Goal: Find specific page/section: Find specific page/section

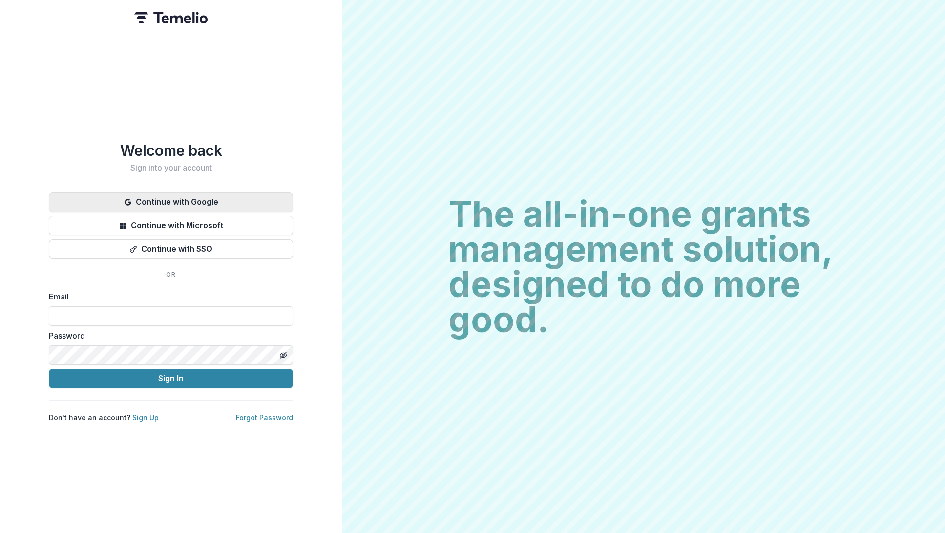
click at [208, 197] on button "Continue with Google" at bounding box center [171, 202] width 244 height 20
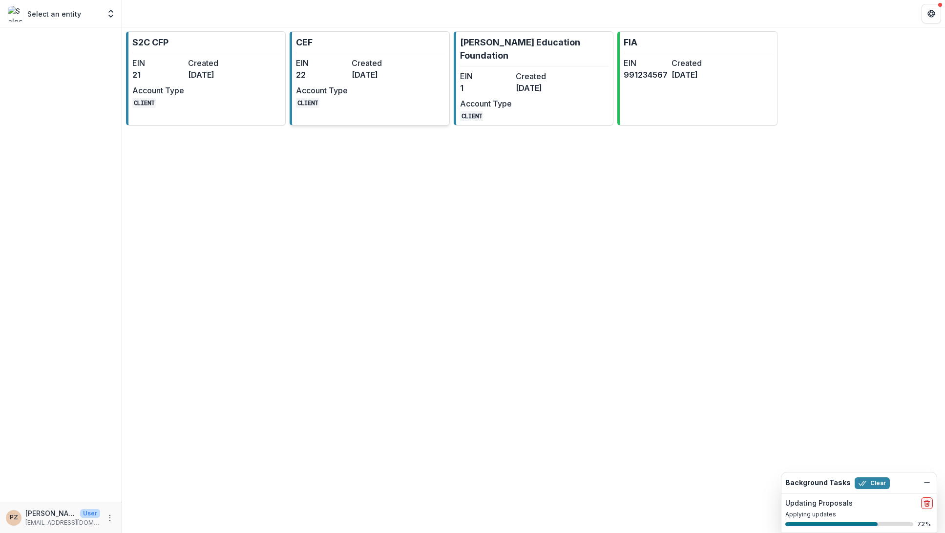
click at [362, 87] on div "EIN 22 Created [DATE] Account Type CLIENT" at bounding box center [349, 82] width 107 height 51
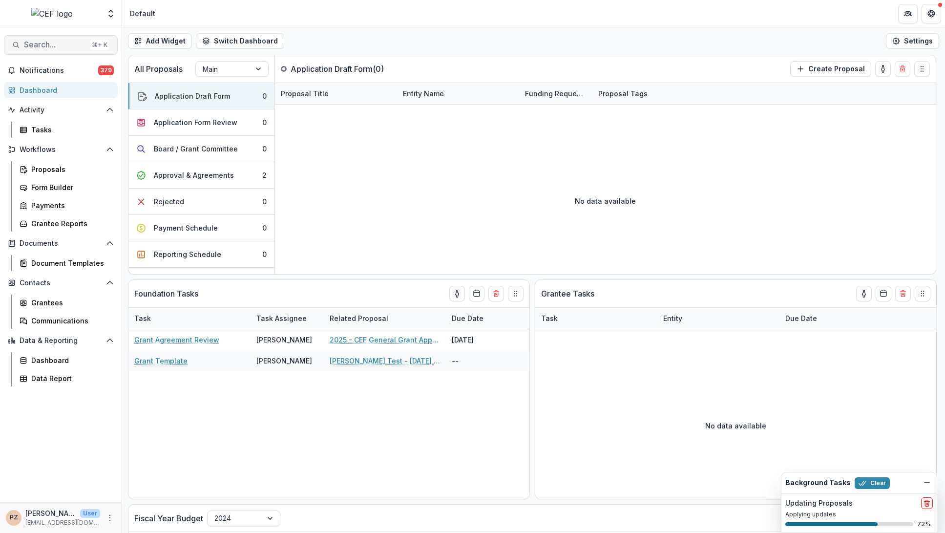
click at [83, 47] on span "Search..." at bounding box center [55, 44] width 62 height 9
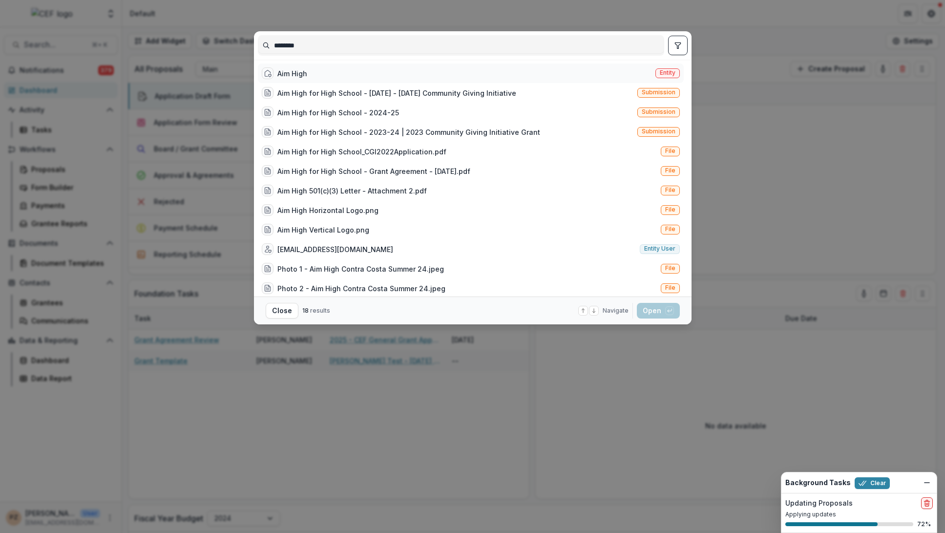
type input "********"
click at [291, 72] on div "Aim High" at bounding box center [292, 73] width 30 height 10
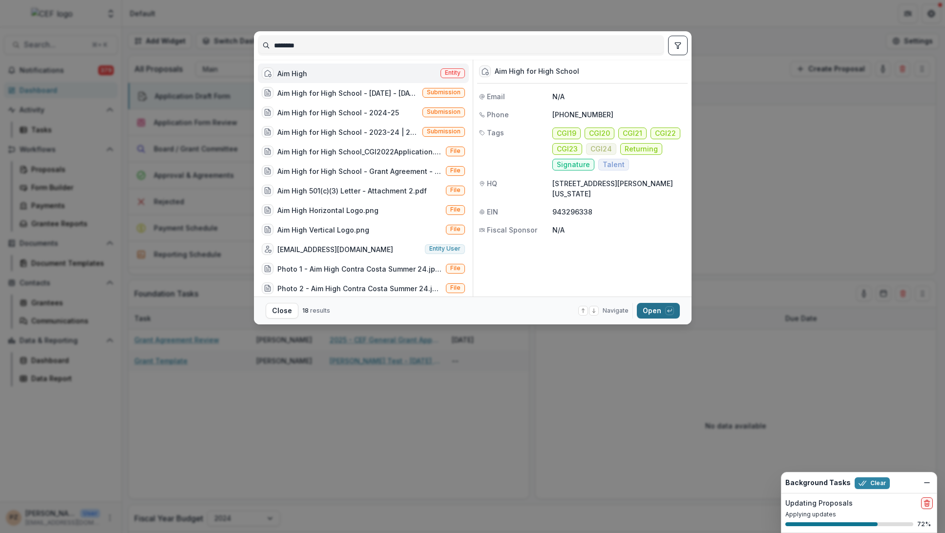
click at [653, 308] on button "Open with enter key" at bounding box center [658, 311] width 43 height 16
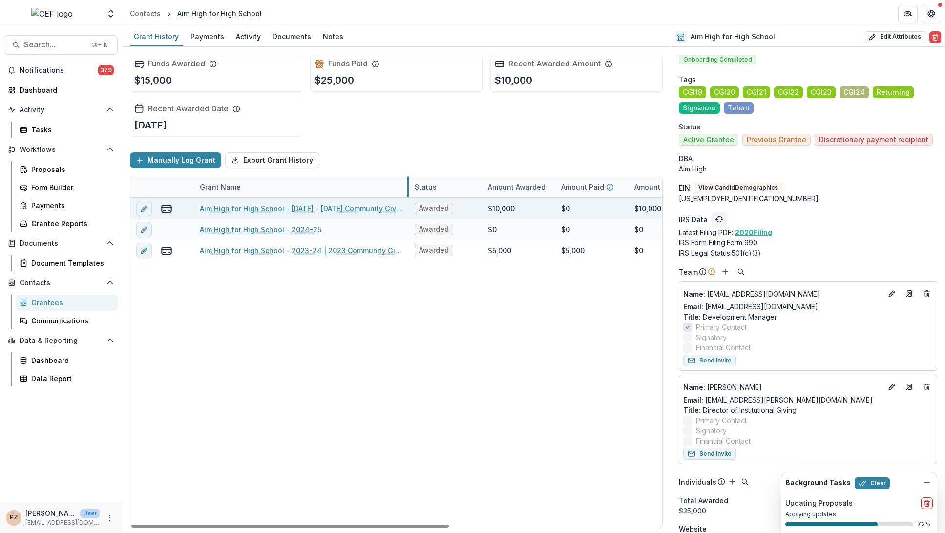
drag, startPoint x: 314, startPoint y: 186, endPoint x: 407, endPoint y: 211, distance: 96.2
